Goal: Task Accomplishment & Management: Manage account settings

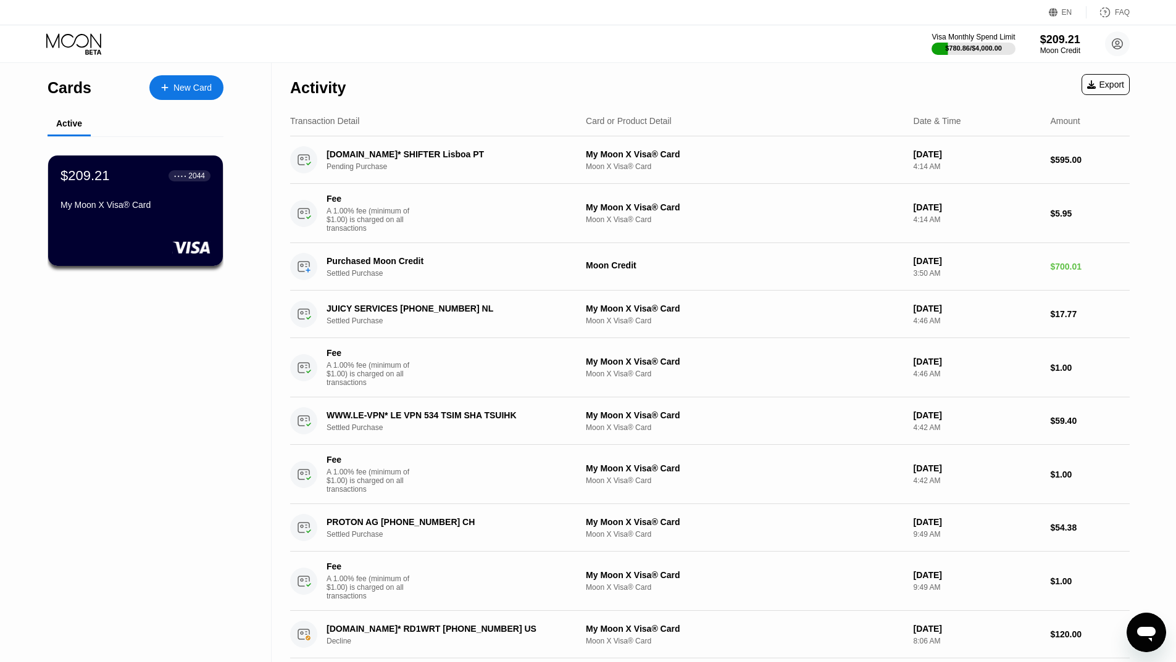
click at [69, 47] on icon at bounding box center [73, 40] width 55 height 14
click at [89, 48] on icon at bounding box center [74, 44] width 57 height 22
click at [73, 35] on icon at bounding box center [74, 44] width 57 height 22
click at [86, 446] on div "Cards New Card Active $209.21 ● ● ● ● 2044 My Moon X Visa® Card" at bounding box center [136, 438] width 272 height 750
click at [167, 244] on div at bounding box center [135, 247] width 151 height 12
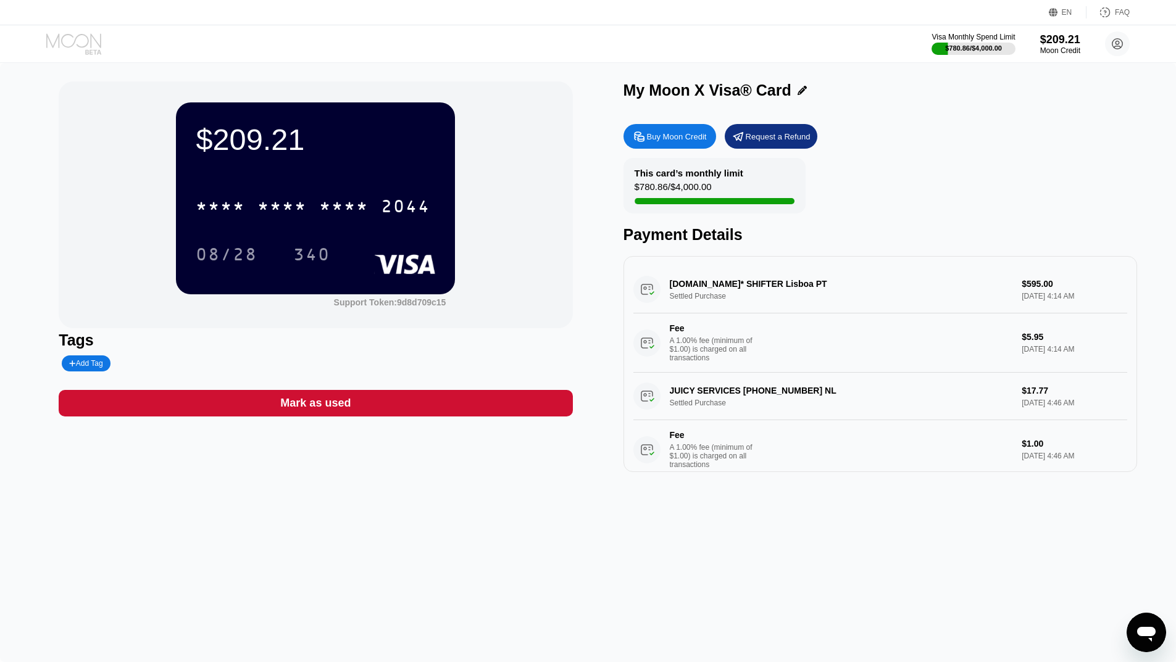
click at [90, 36] on icon at bounding box center [74, 44] width 57 height 22
